Goal: Transaction & Acquisition: Purchase product/service

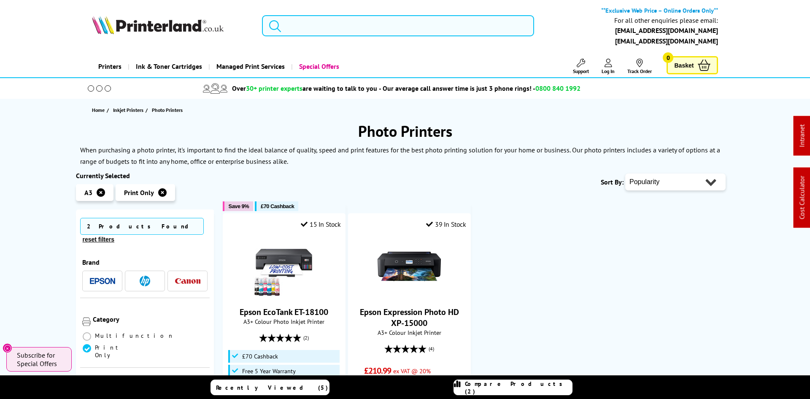
click at [331, 26] on input "search" at bounding box center [398, 25] width 272 height 21
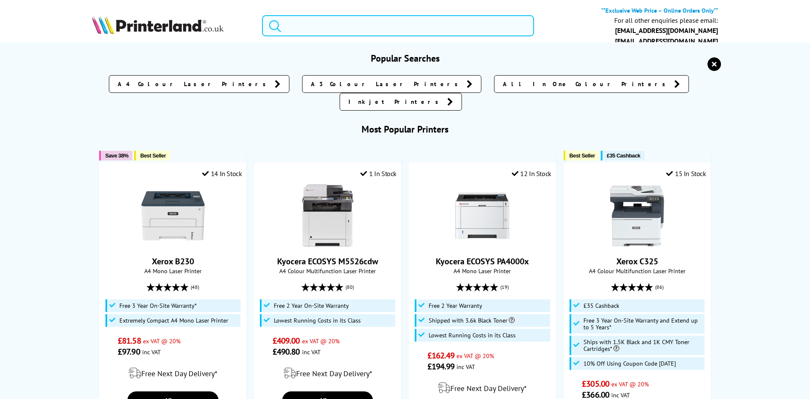
click at [327, 31] on input "search" at bounding box center [398, 25] width 272 height 21
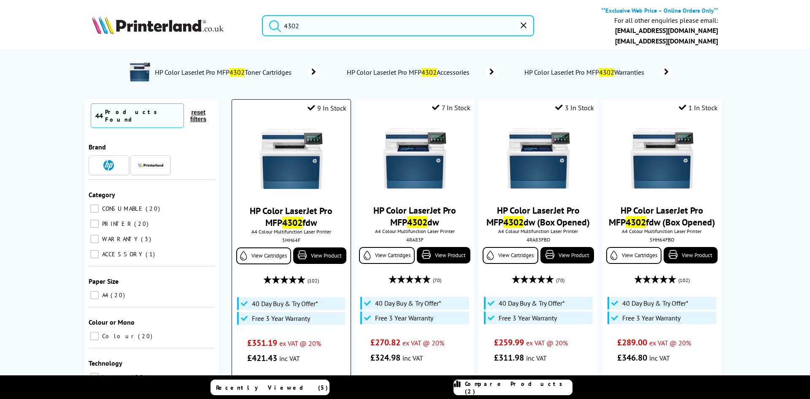
type input "4302"
click at [261, 175] on img at bounding box center [290, 158] width 63 height 63
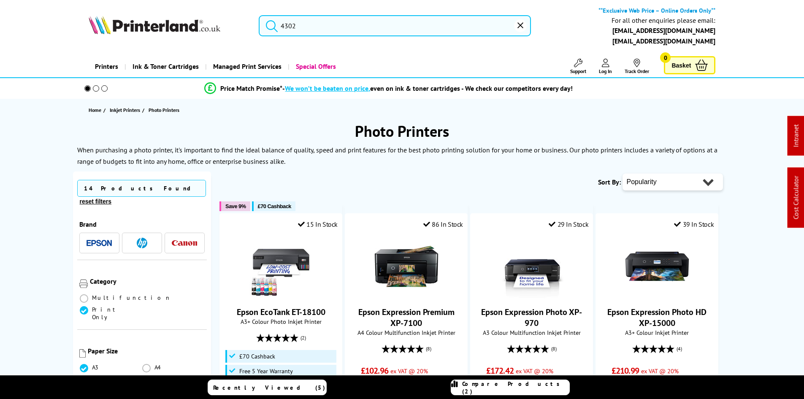
click at [349, 28] on input "4302" at bounding box center [395, 25] width 272 height 21
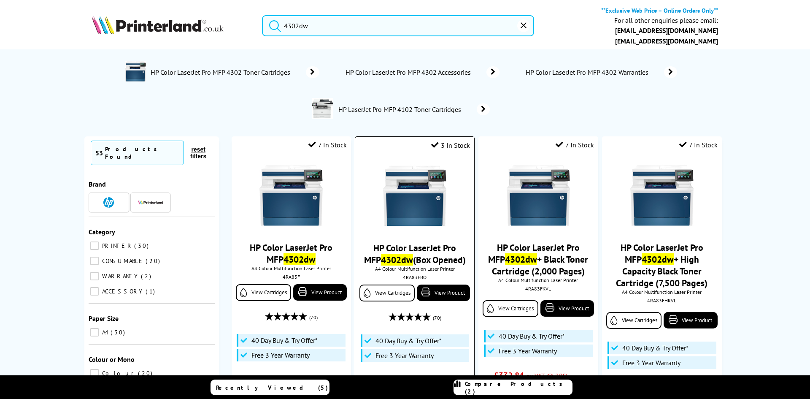
type input "4302dw"
click at [401, 190] on img at bounding box center [414, 195] width 63 height 63
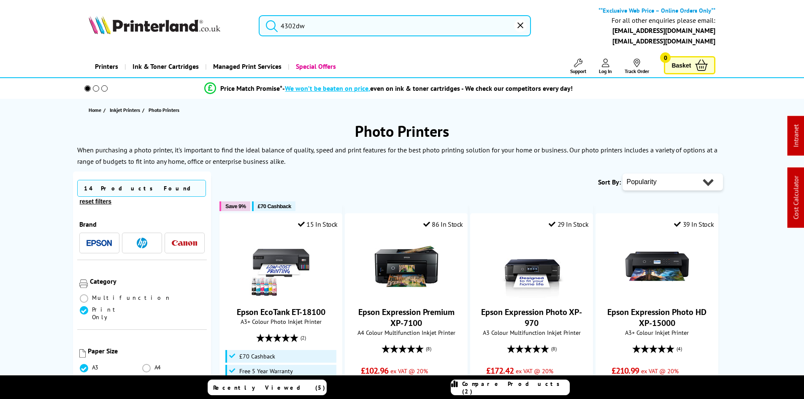
click at [308, 28] on input "4302dw" at bounding box center [395, 25] width 272 height 21
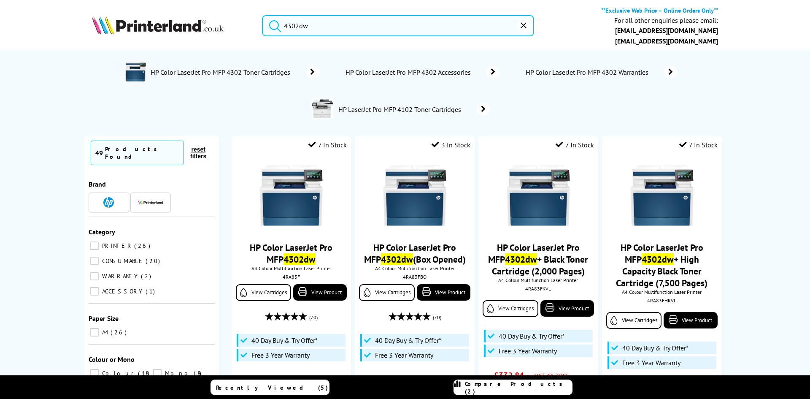
type input "4302dw"
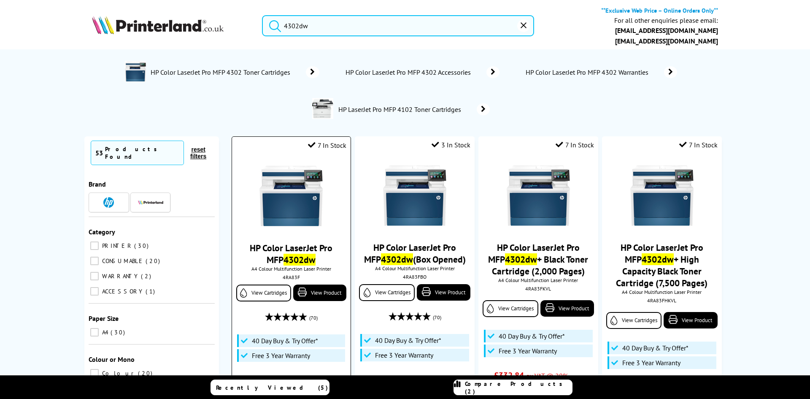
click at [294, 201] on img at bounding box center [290, 195] width 63 height 63
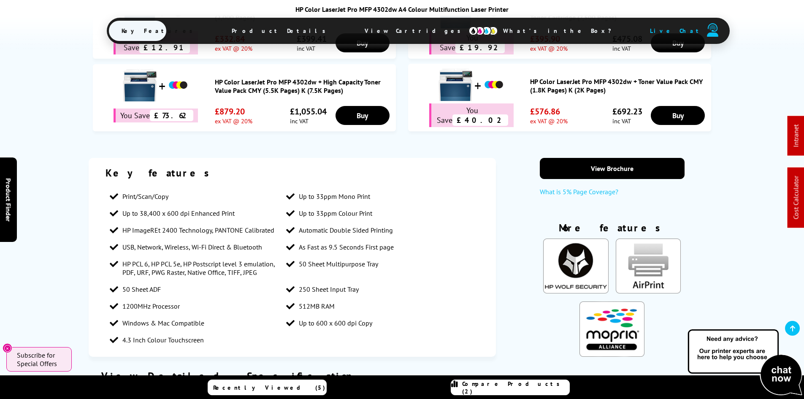
scroll to position [469, 0]
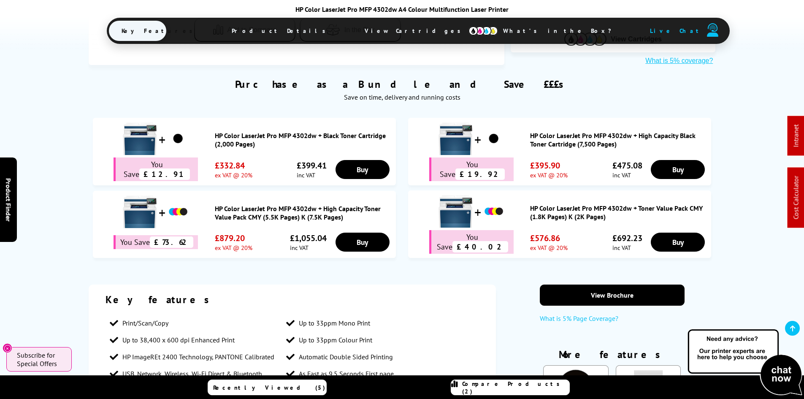
click at [63, 204] on div "Purchase as a Bundle and Save £££s Save on time, delivery and running costs You…" at bounding box center [402, 166] width 804 height 202
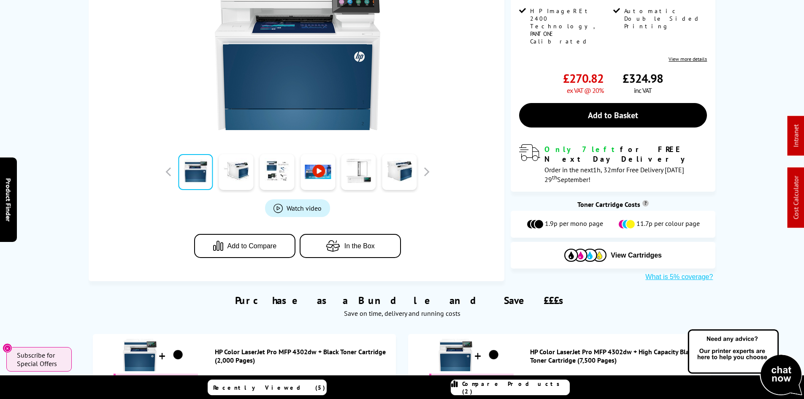
scroll to position [0, 0]
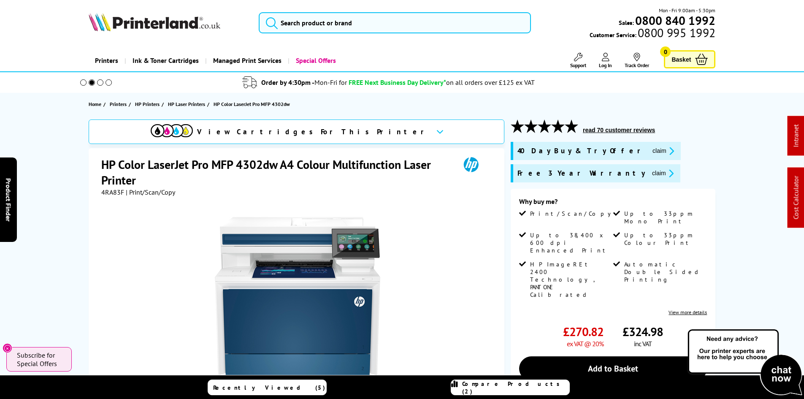
drag, startPoint x: 73, startPoint y: 261, endPoint x: 98, endPoint y: 146, distance: 117.8
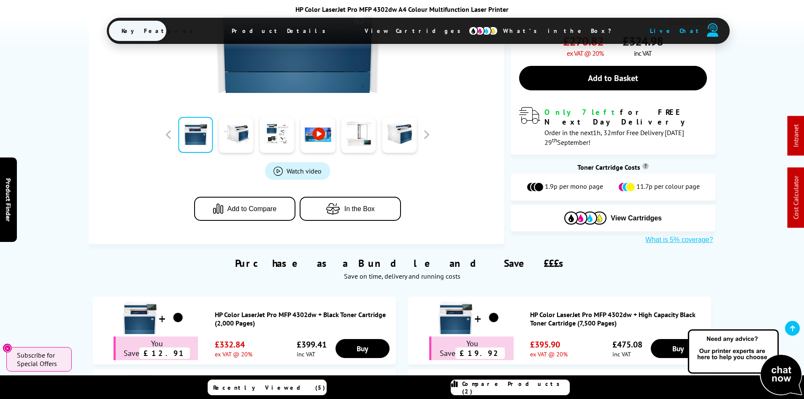
scroll to position [380, 0]
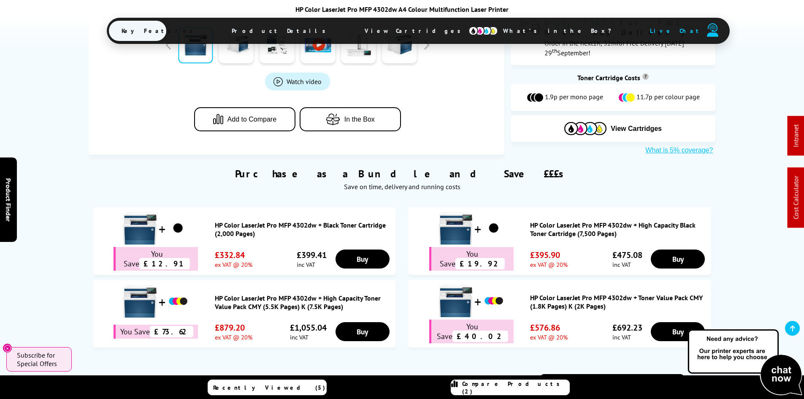
click at [70, 229] on div "Purchase as a Bundle and Save £££s Save on time, delivery and running costs HP …" at bounding box center [402, 253] width 675 height 198
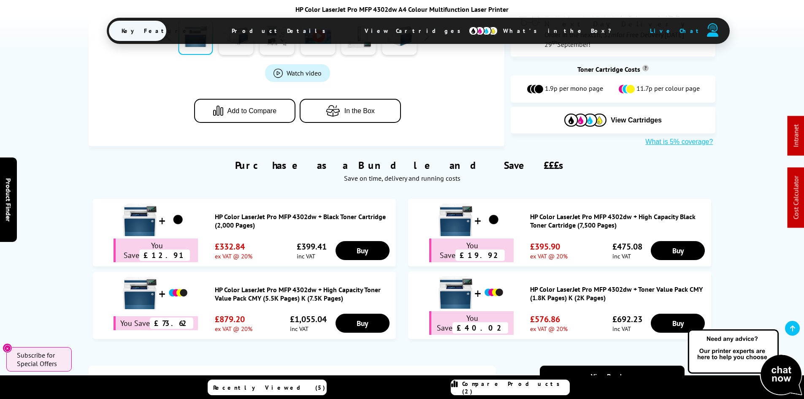
scroll to position [422, 0]
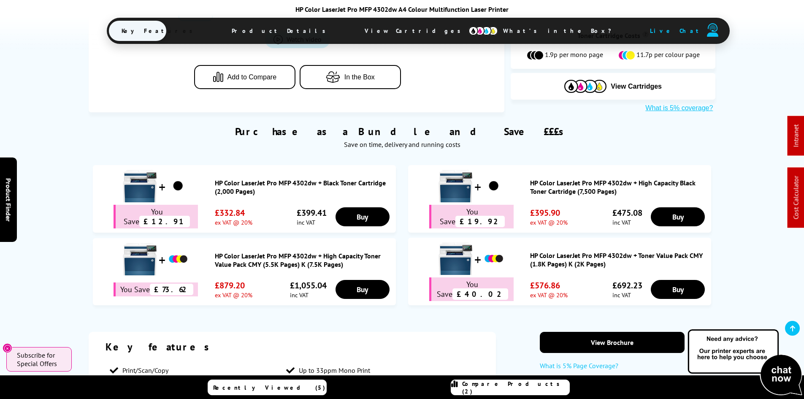
click at [76, 254] on div "Purchase as a Bundle and Save £££s Save on time, delivery and running costs HP …" at bounding box center [402, 211] width 675 height 198
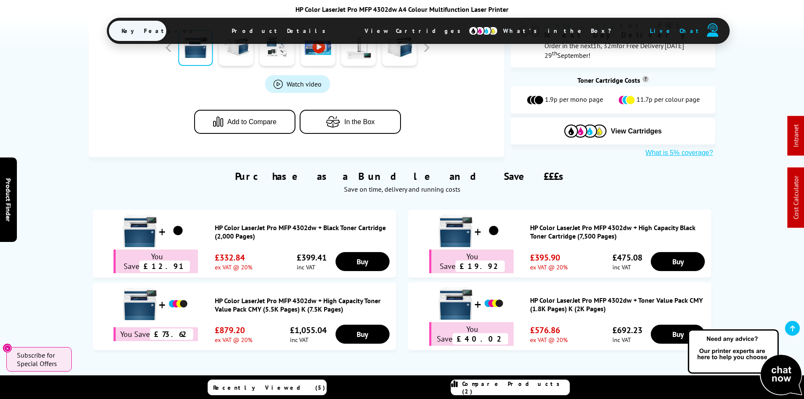
scroll to position [506, 0]
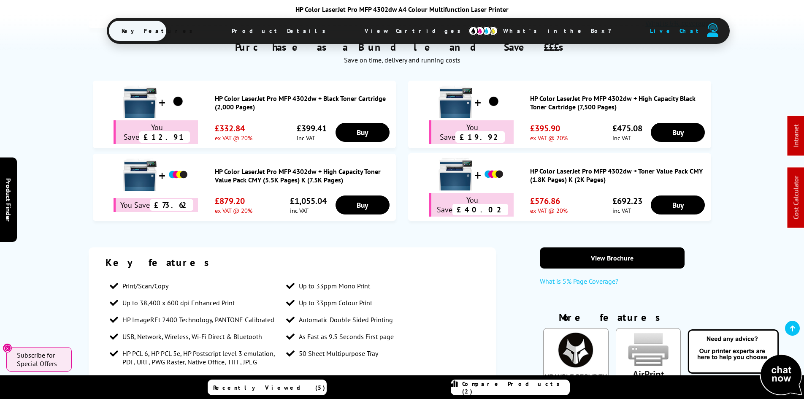
click at [571, 167] on link "HP Color LaserJet Pro MFP 4302dw + Toner Value Pack CMY (1.8K Pages) K (2K Page…" at bounding box center [618, 175] width 177 height 17
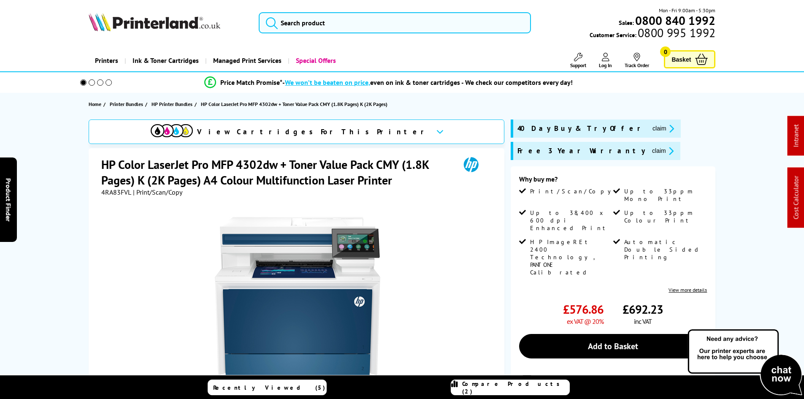
click at [117, 193] on span "4RA83FVL" at bounding box center [116, 192] width 30 height 8
copy span "4RA83FVL"
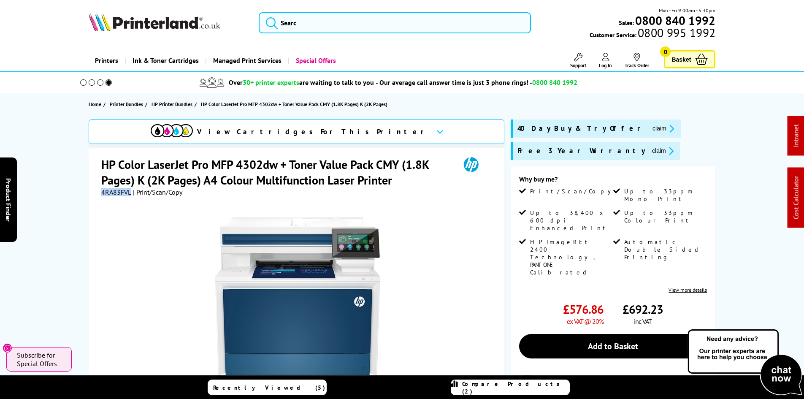
drag, startPoint x: 597, startPoint y: 130, endPoint x: 543, endPoint y: 143, distance: 55.2
click at [650, 130] on button "claim" at bounding box center [663, 129] width 27 height 10
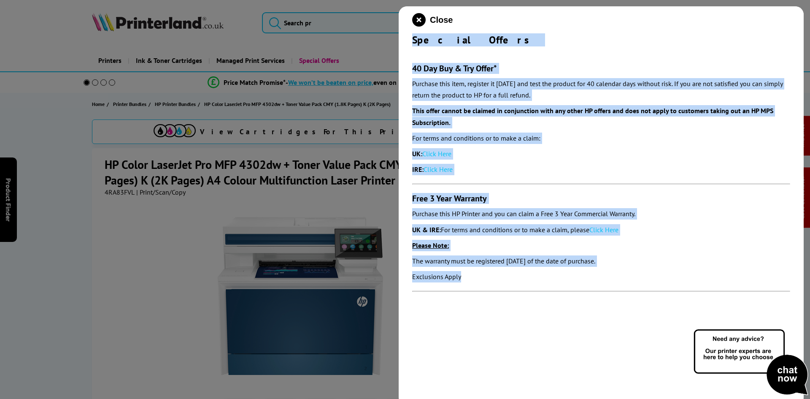
drag, startPoint x: 413, startPoint y: 38, endPoint x: 484, endPoint y: 290, distance: 261.8
click at [485, 289] on div "Close Special Offers 40 Day Buy & Try Offer* Purchase this item, register it wi…" at bounding box center [601, 205] width 405 height 399
copy div "Special Offers 40 Day Buy & Try Offer* Purchase this item, register it within 3…"
drag, startPoint x: 417, startPoint y: 21, endPoint x: 354, endPoint y: 71, distance: 80.7
click at [417, 21] on icon "close modal" at bounding box center [419, 20] width 14 height 14
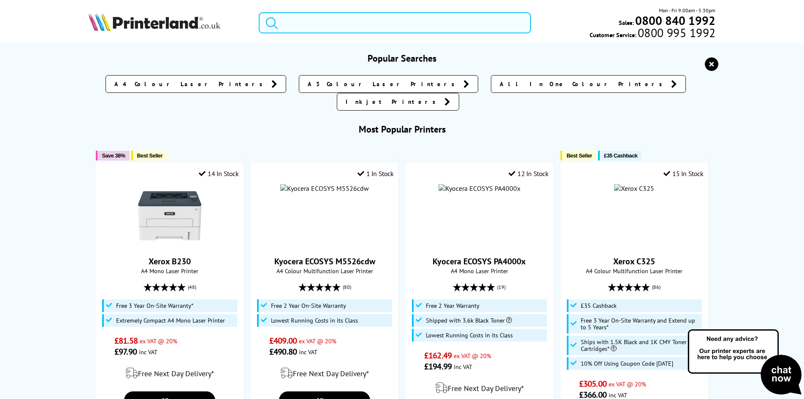
click at [301, 24] on input "search" at bounding box center [395, 22] width 272 height 21
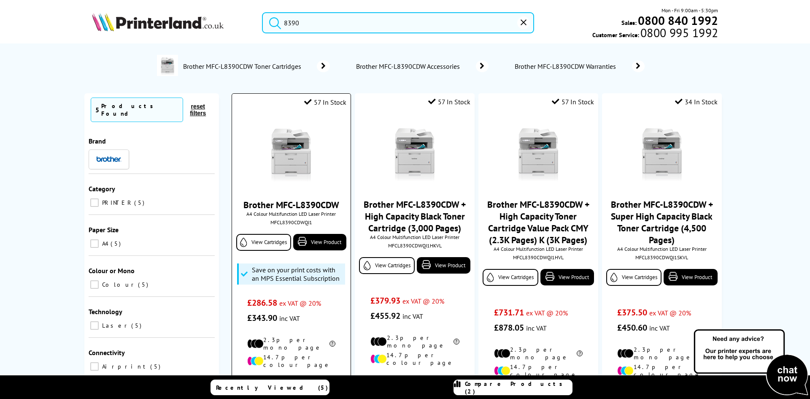
type input "8390"
drag, startPoint x: 285, startPoint y: 161, endPoint x: 283, endPoint y: 157, distance: 4.3
click at [285, 161] on img at bounding box center [290, 152] width 63 height 63
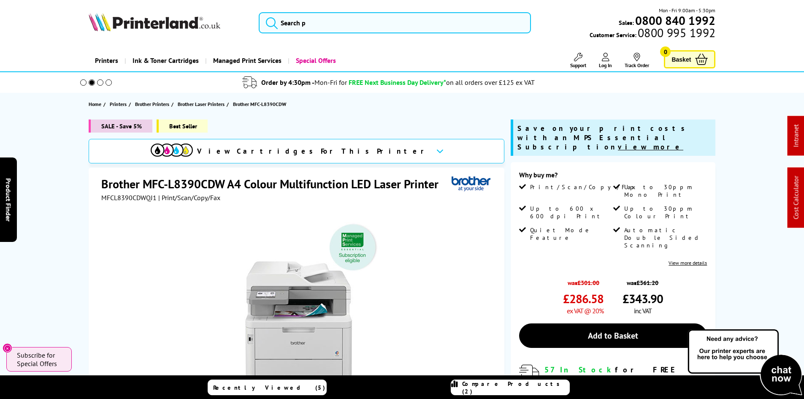
click at [68, 241] on div "SALE - Save 5% Best Seller View Cartridges For This Printer Brother MFC-L8390CD…" at bounding box center [402, 325] width 675 height 413
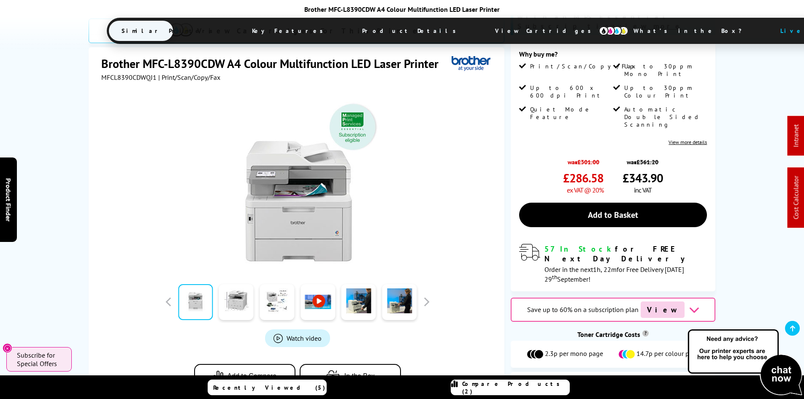
scroll to position [169, 0]
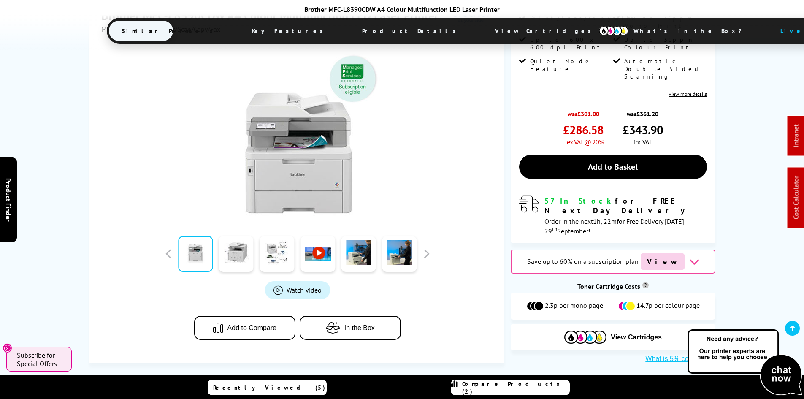
click at [80, 232] on div "SALE - Save 5% Best Seller View Cartridges For This Printer Brother MFC-L8390CD…" at bounding box center [402, 157] width 675 height 413
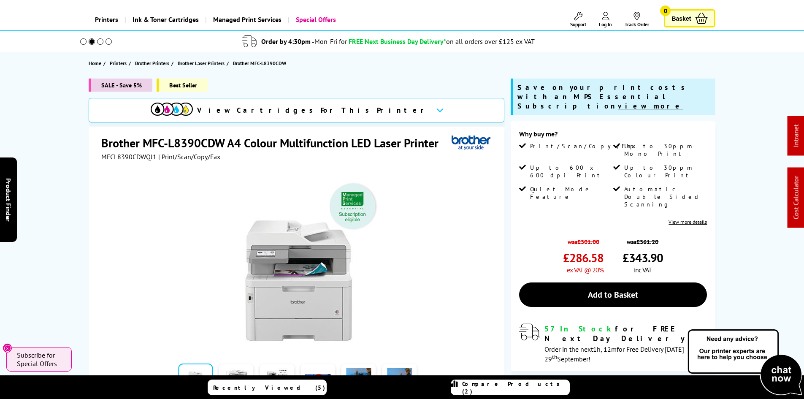
scroll to position [0, 0]
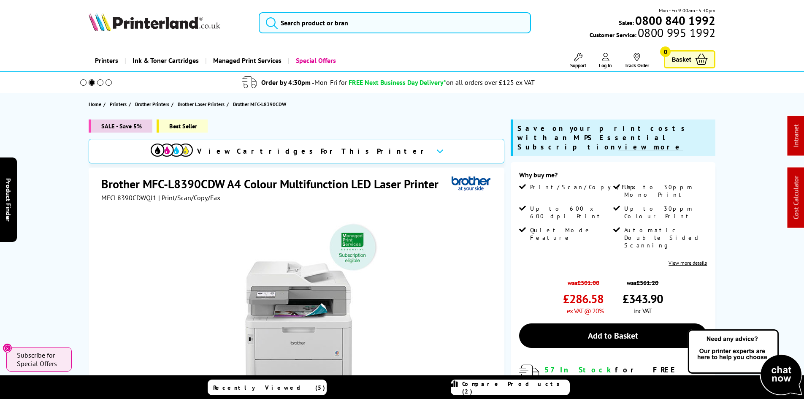
click at [132, 199] on span "MFCL8390CDWQJ1" at bounding box center [128, 197] width 55 height 8
copy span "MFCL8390CDWQJ1"
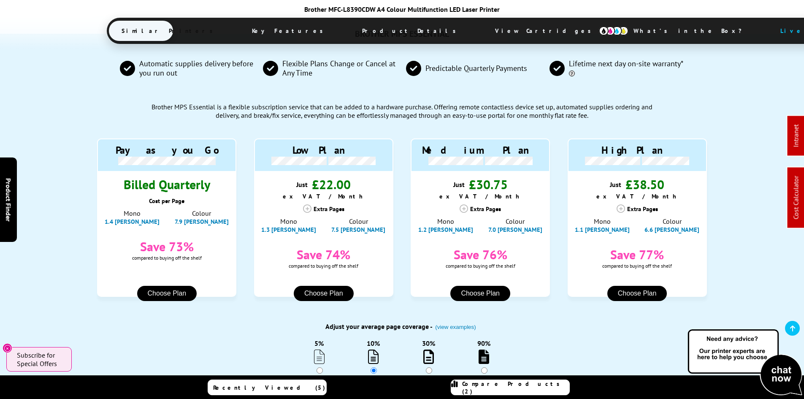
scroll to position [717, 0]
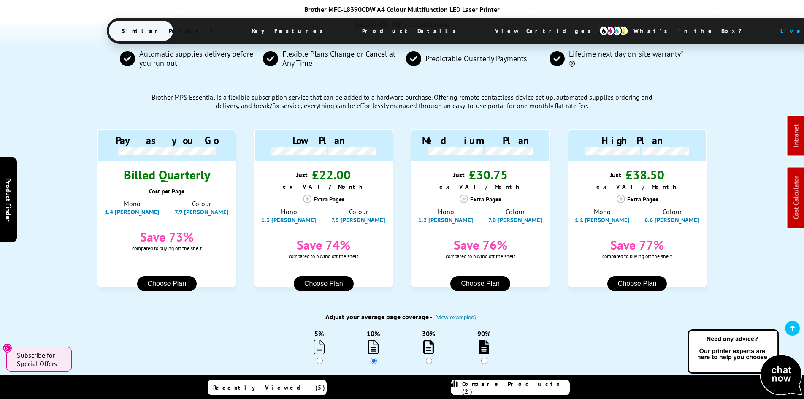
click at [73, 194] on div "BROTHER MPS ESSENTIAL Automatic supplies delivery before you run out Flexible P…" at bounding box center [402, 219] width 675 height 391
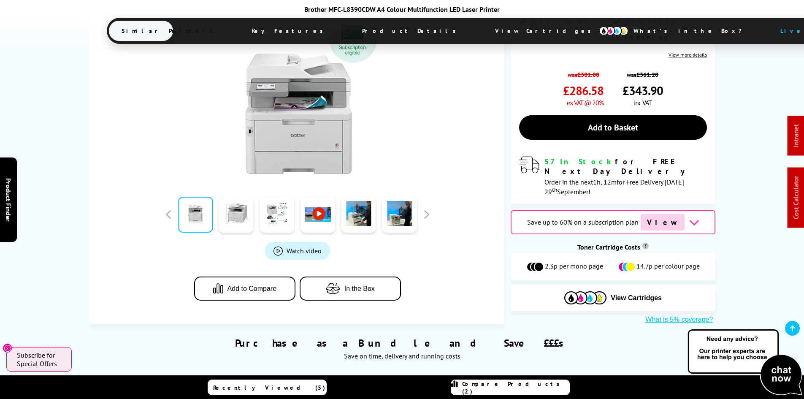
scroll to position [0, 0]
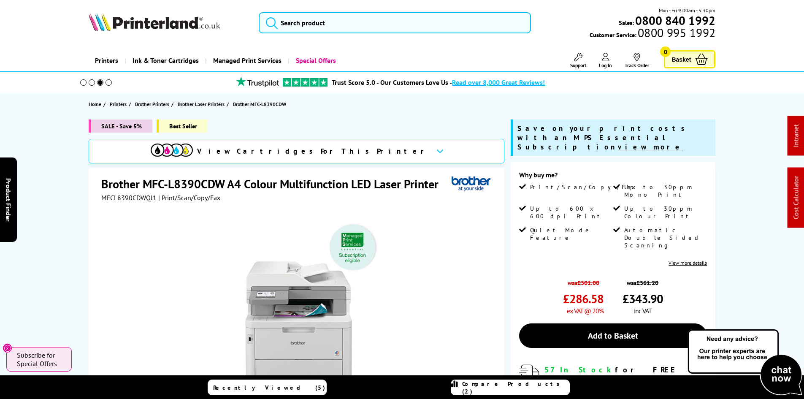
drag, startPoint x: 46, startPoint y: 177, endPoint x: 48, endPoint y: 169, distance: 8.8
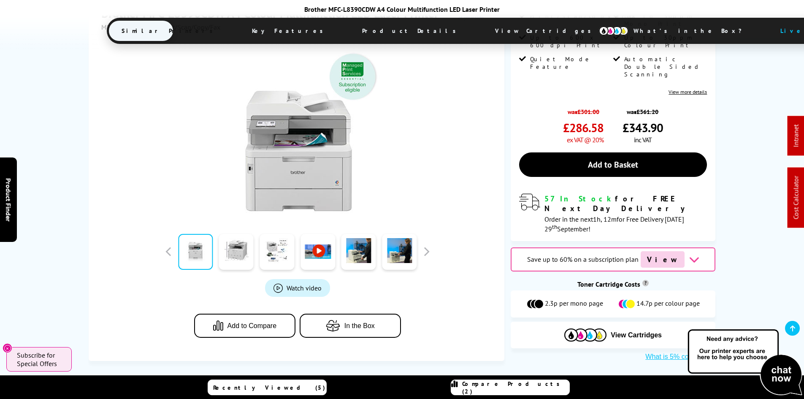
scroll to position [253, 0]
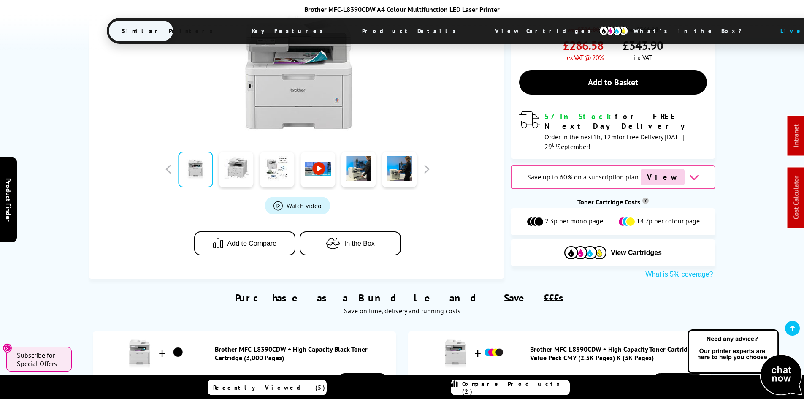
click at [349, 29] on span "Product Details" at bounding box center [411, 31] width 124 height 20
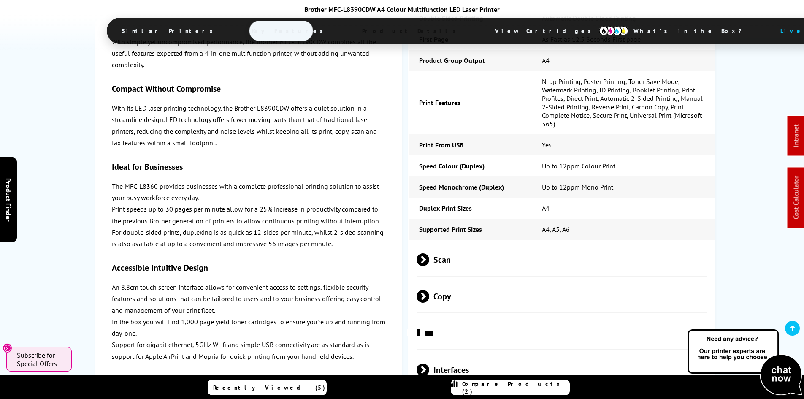
scroll to position [2289, 0]
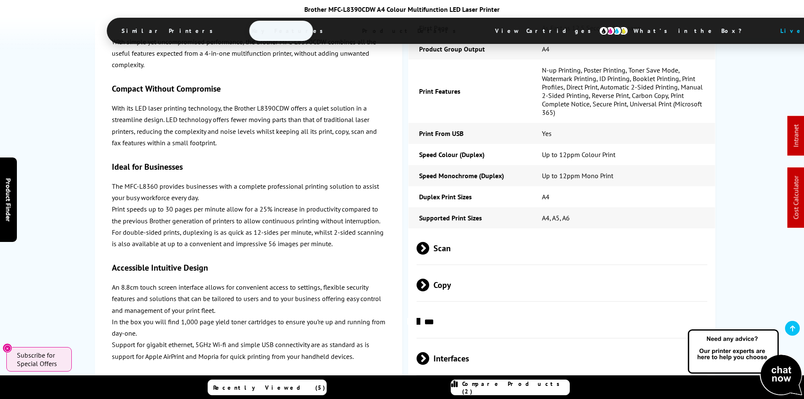
click at [451, 232] on span "Scan" at bounding box center [561, 248] width 291 height 32
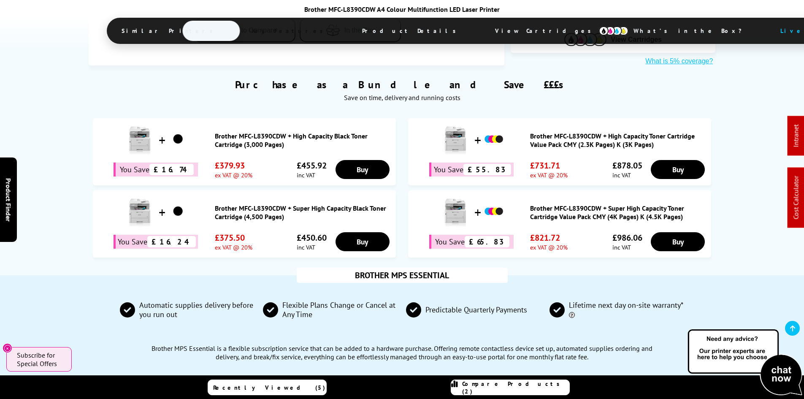
scroll to position [0, 0]
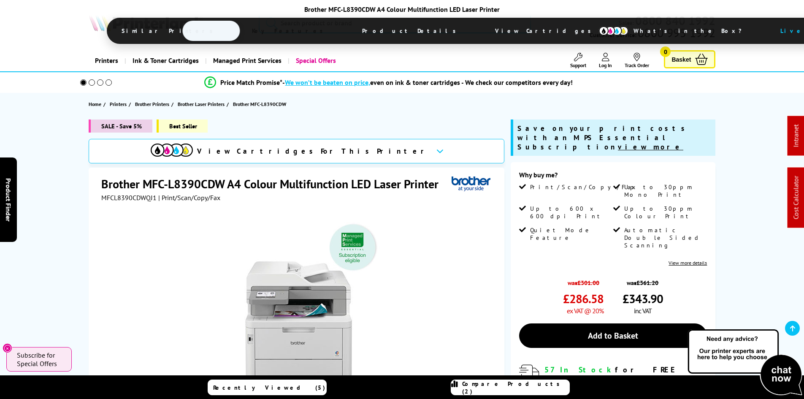
drag, startPoint x: 250, startPoint y: 301, endPoint x: 114, endPoint y: 149, distance: 204.4
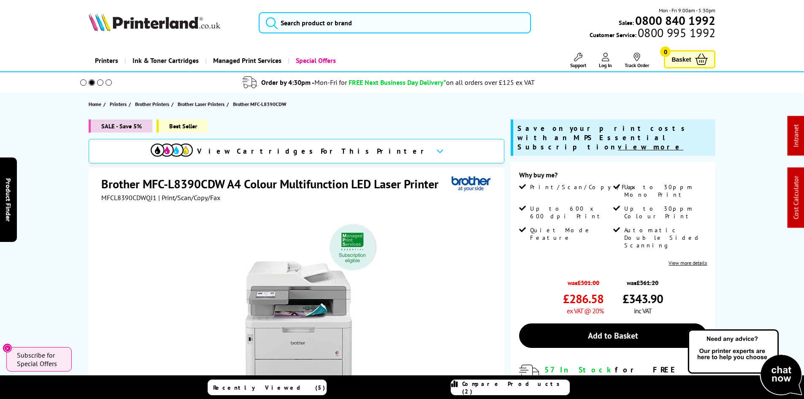
drag, startPoint x: 72, startPoint y: 297, endPoint x: 48, endPoint y: 140, distance: 159.3
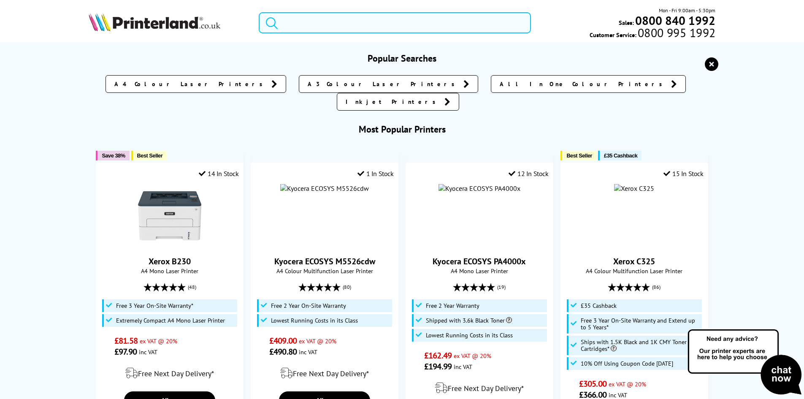
click at [392, 23] on input "search" at bounding box center [395, 22] width 272 height 21
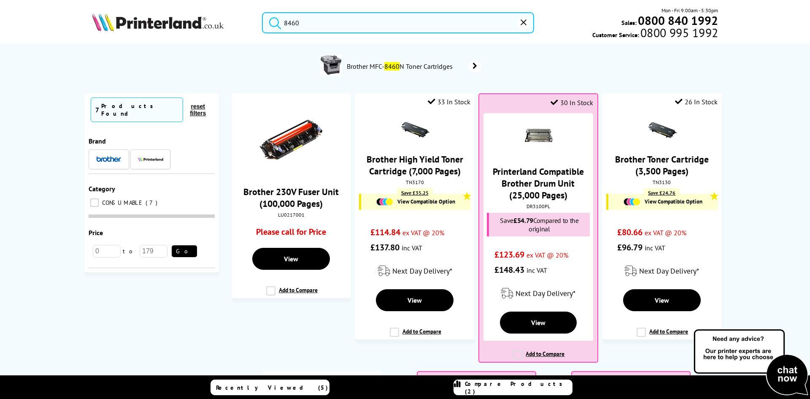
type input "8460"
click at [523, 24] on icon "reset" at bounding box center [524, 22] width 6 height 6
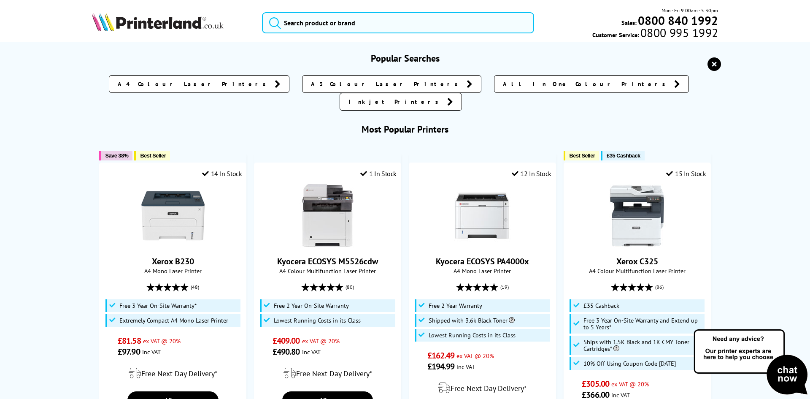
click at [200, 28] on img at bounding box center [158, 22] width 132 height 19
